Goal: Task Accomplishment & Management: Use online tool/utility

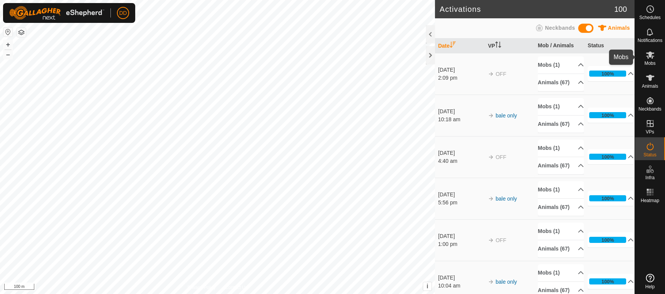
click at [650, 55] on icon at bounding box center [650, 54] width 8 height 7
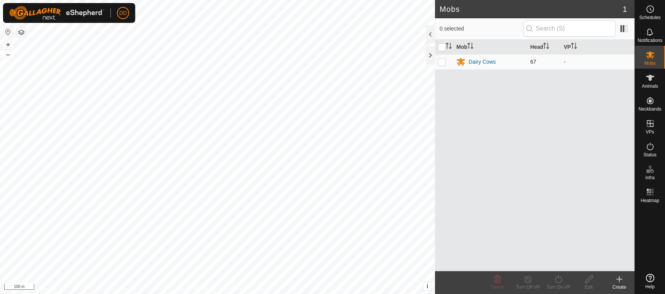
click at [445, 64] on p-checkbox at bounding box center [442, 62] width 8 height 6
checkbox input "true"
click at [557, 279] on icon at bounding box center [559, 278] width 10 height 9
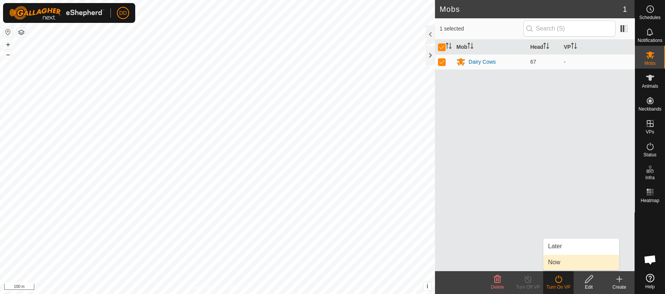
click at [557, 263] on link "Now" at bounding box center [581, 262] width 75 height 15
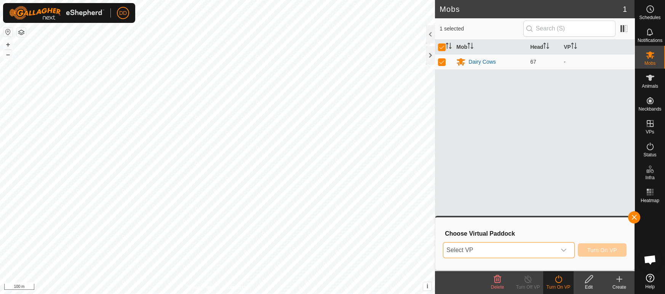
click at [502, 253] on span "Select VP" at bounding box center [500, 249] width 112 height 15
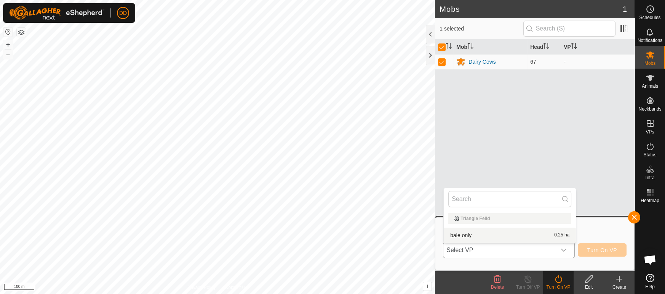
click at [471, 233] on li "bale only 0.25 ha" at bounding box center [510, 235] width 132 height 15
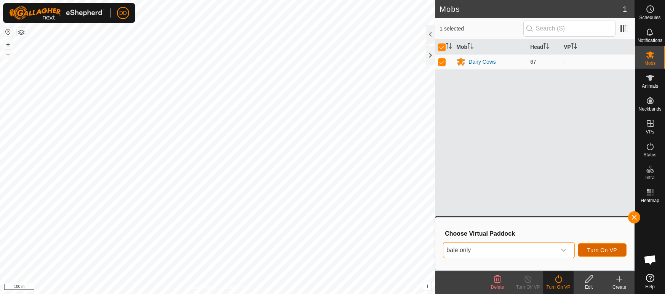
click at [596, 250] on span "Turn On VP" at bounding box center [603, 250] width 30 height 6
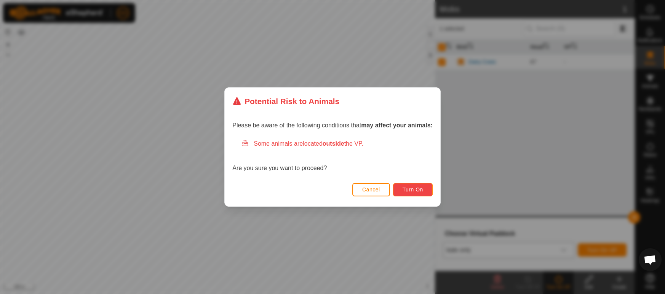
click at [416, 189] on span "Turn On" at bounding box center [413, 189] width 21 height 6
